Goal: Task Accomplishment & Management: Manage account settings

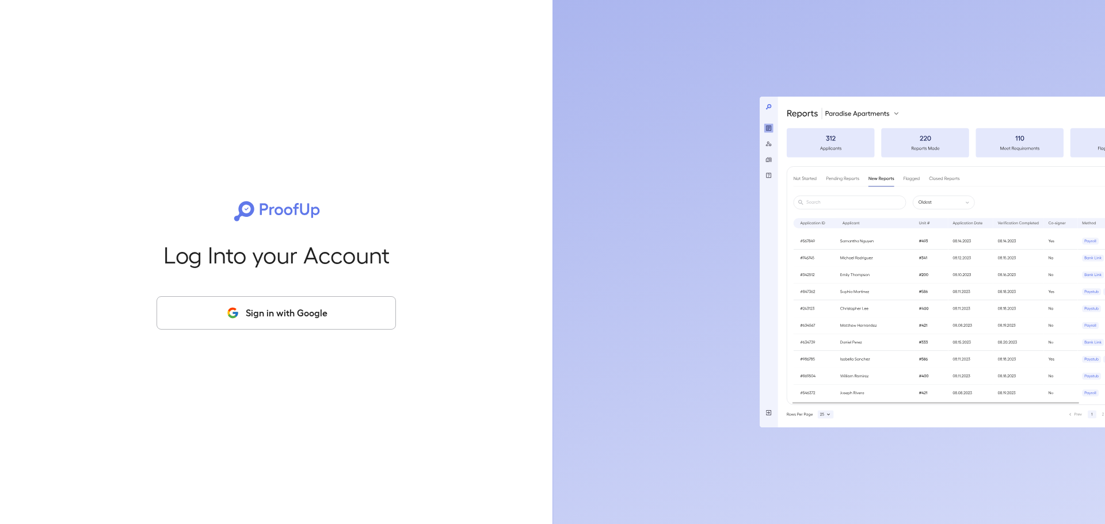
click at [294, 317] on button "Sign in with Google" at bounding box center [276, 312] width 239 height 33
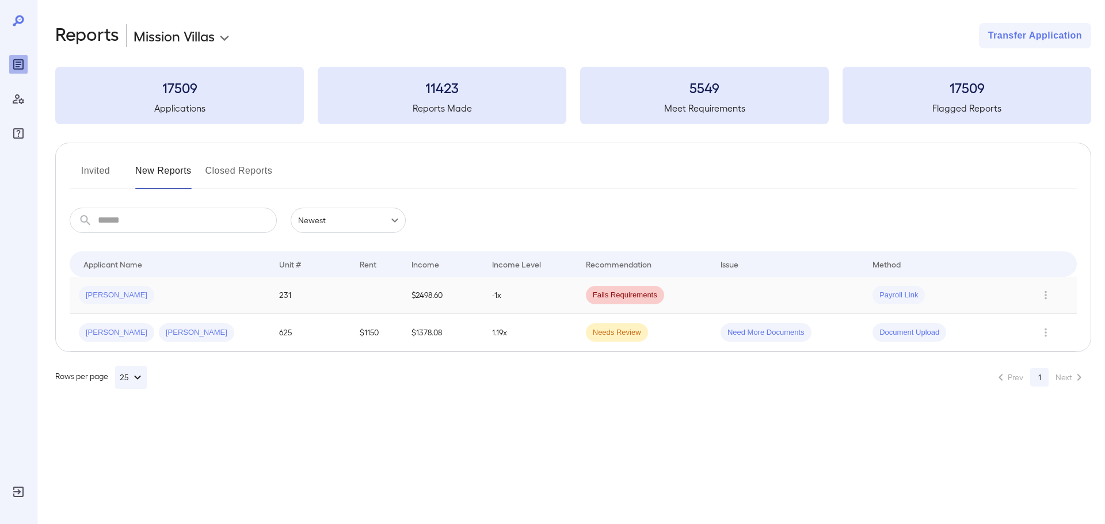
click at [553, 308] on td "-1x" at bounding box center [530, 295] width 94 height 37
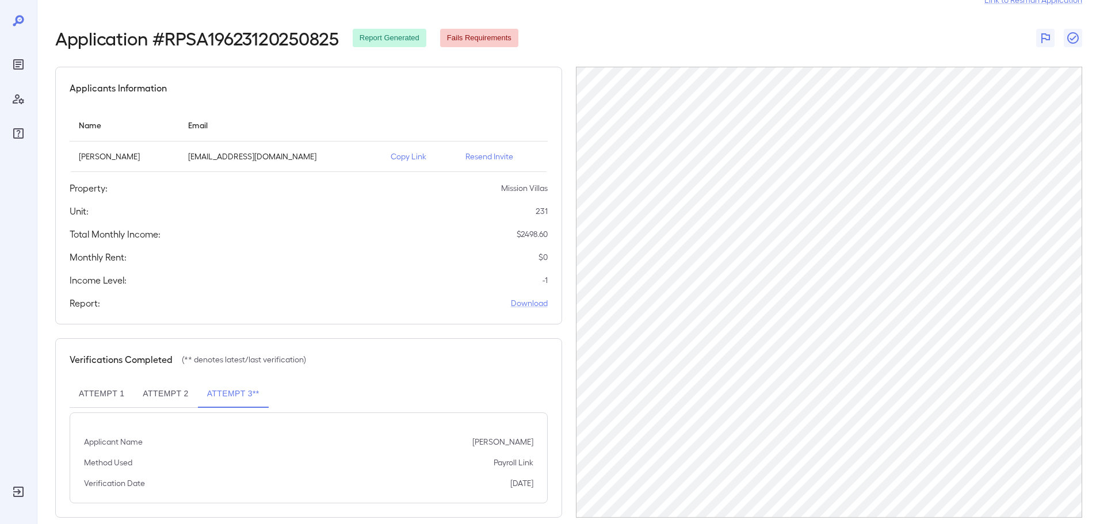
scroll to position [54, 0]
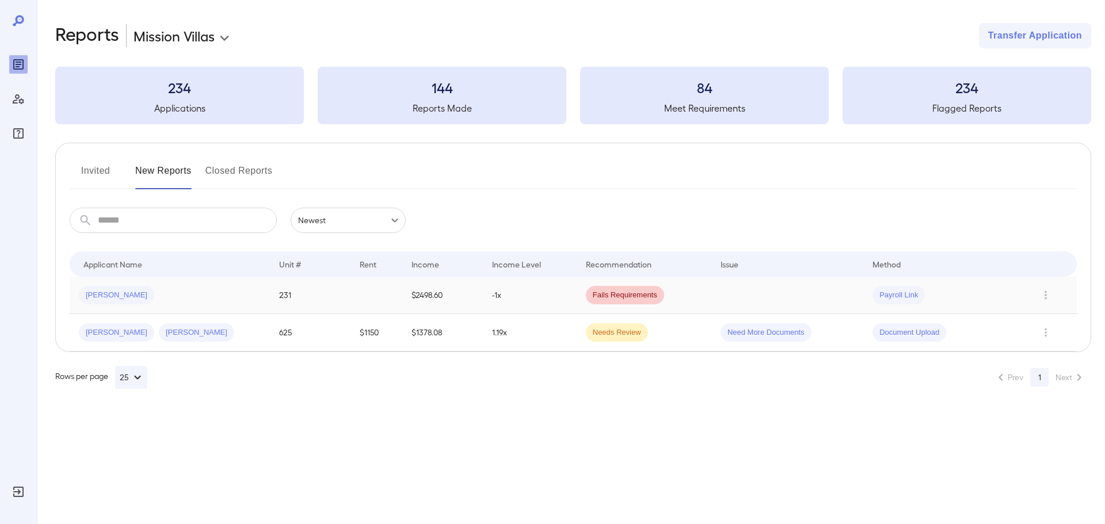
click at [689, 295] on td "Fails Requirements" at bounding box center [644, 295] width 135 height 37
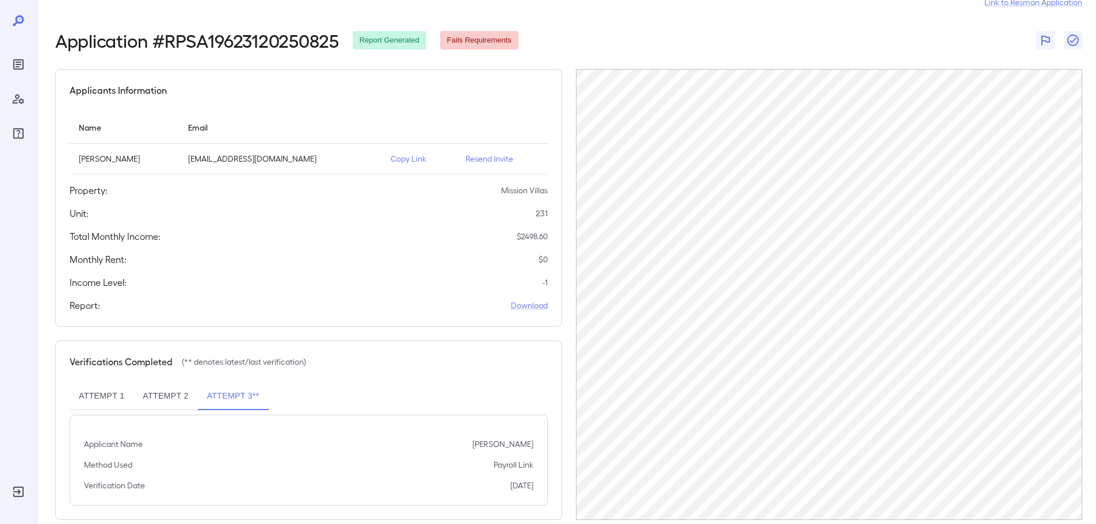
scroll to position [54, 0]
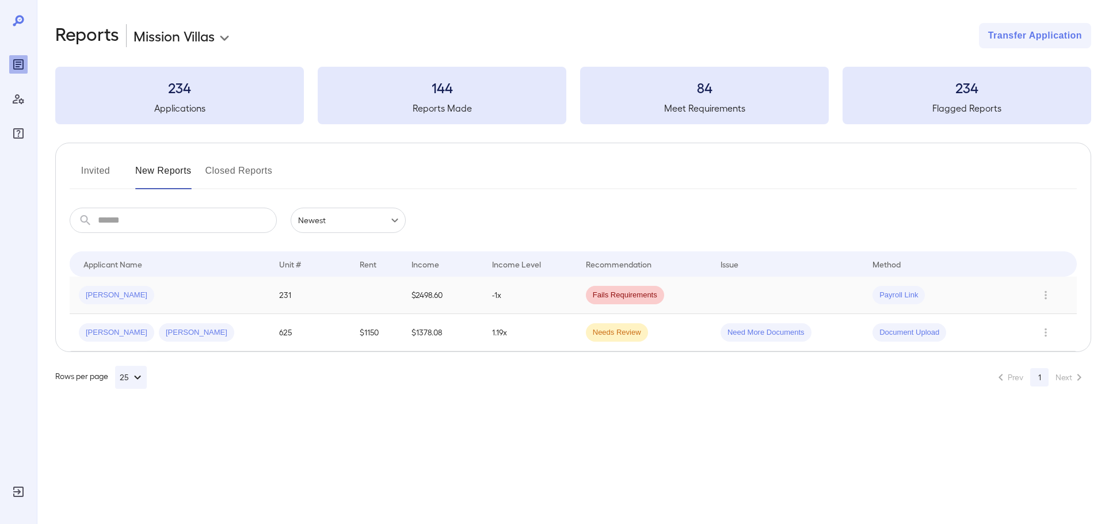
click at [520, 296] on td "-1x" at bounding box center [530, 295] width 94 height 37
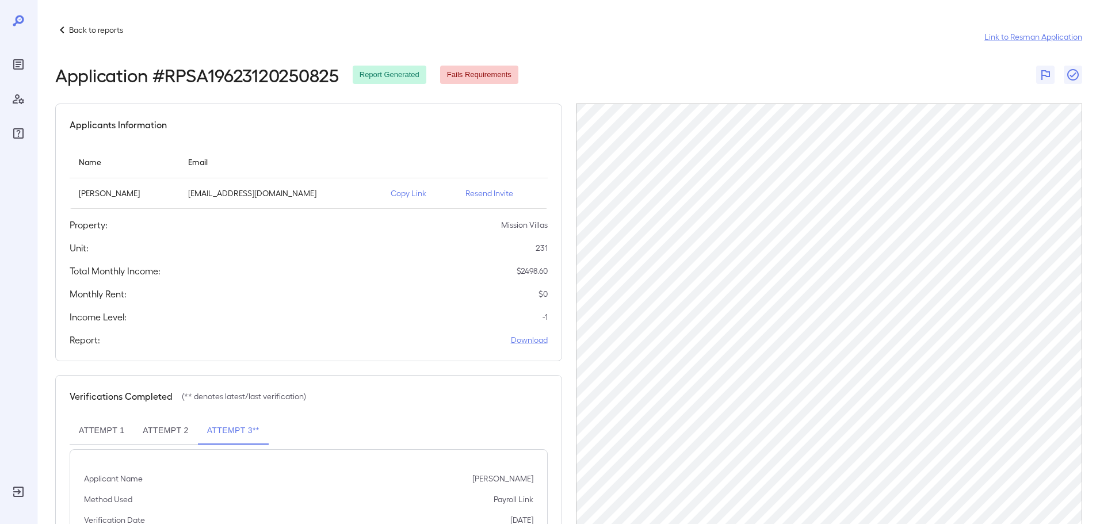
click at [400, 194] on p "Copy Link" at bounding box center [419, 194] width 56 height 12
click at [65, 30] on icon at bounding box center [62, 30] width 14 height 14
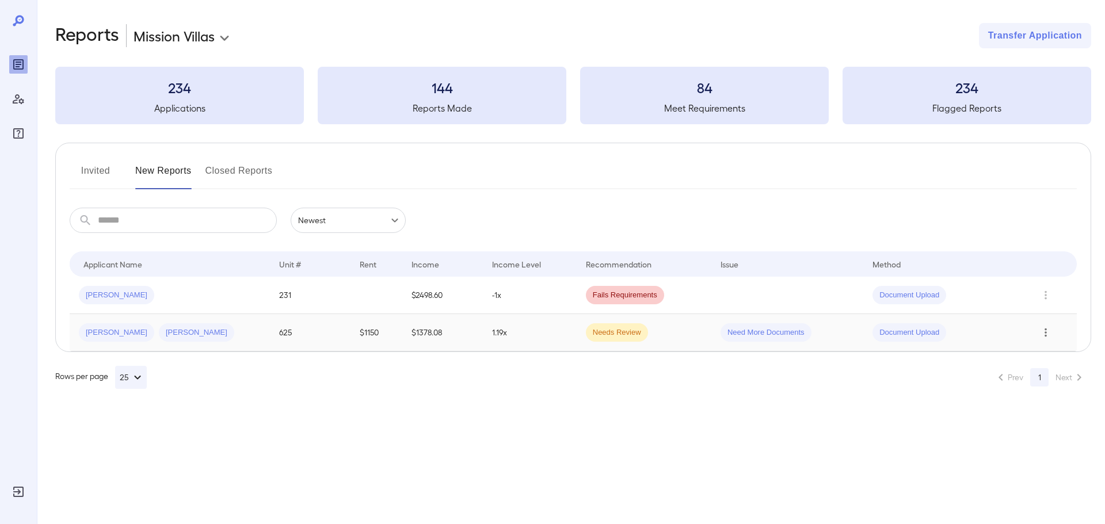
click at [1045, 330] on icon "Row Actions" at bounding box center [1045, 333] width 2 height 9
click at [1044, 392] on li "Remove Flag" at bounding box center [1050, 392] width 91 height 18
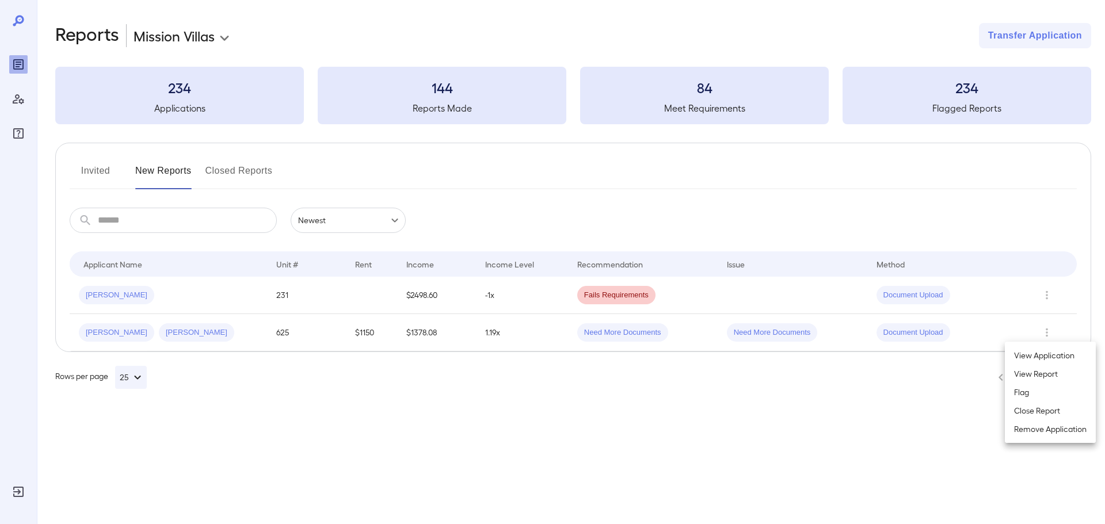
drag, startPoint x: 751, startPoint y: 427, endPoint x: 743, endPoint y: 432, distance: 8.8
click at [746, 432] on div at bounding box center [552, 262] width 1105 height 524
